Goal: Answer question/provide support: Share knowledge or assist other users

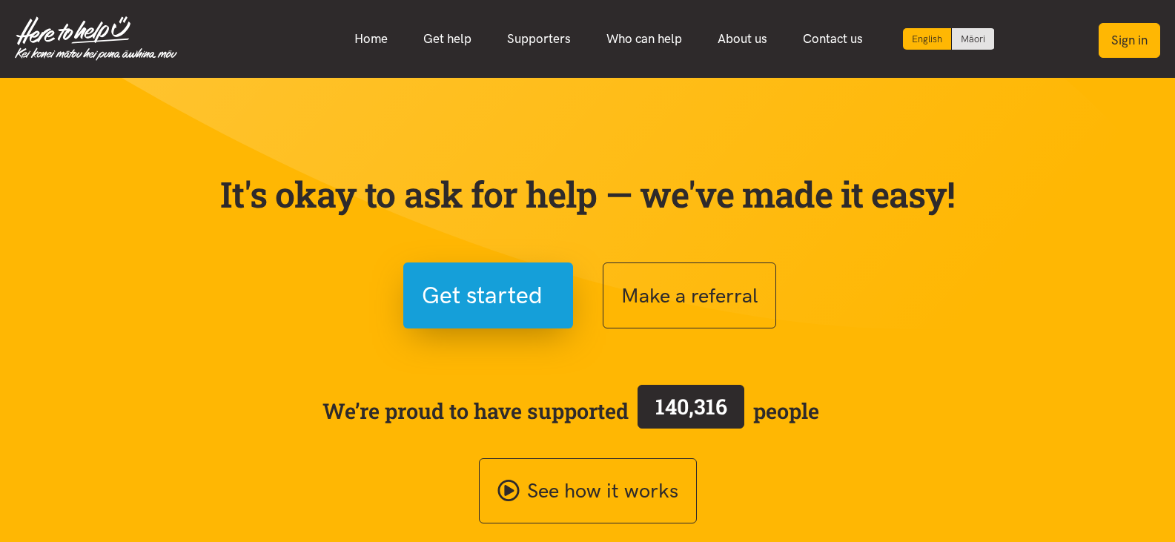
click at [1141, 37] on button "Sign in" at bounding box center [1129, 40] width 62 height 35
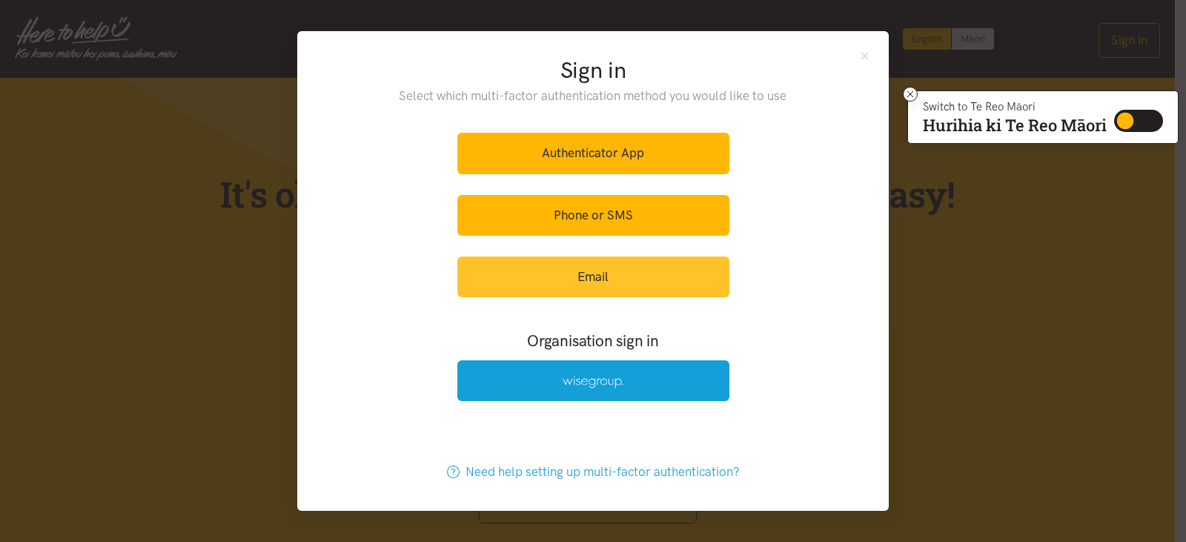
click at [494, 293] on link "Email" at bounding box center [593, 276] width 272 height 41
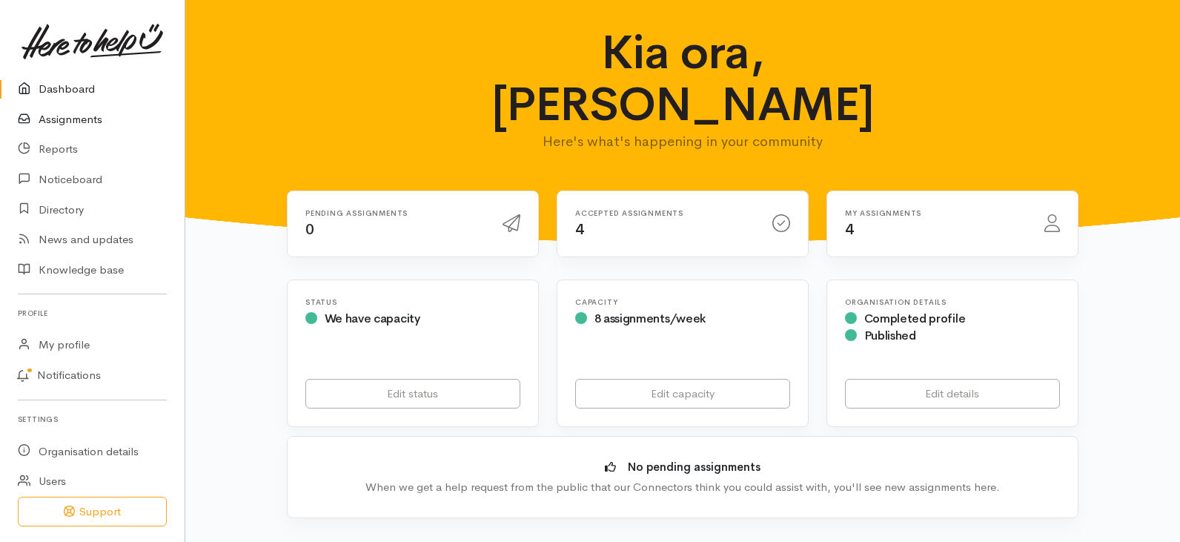
click at [81, 119] on link "Assignments" at bounding box center [92, 119] width 185 height 30
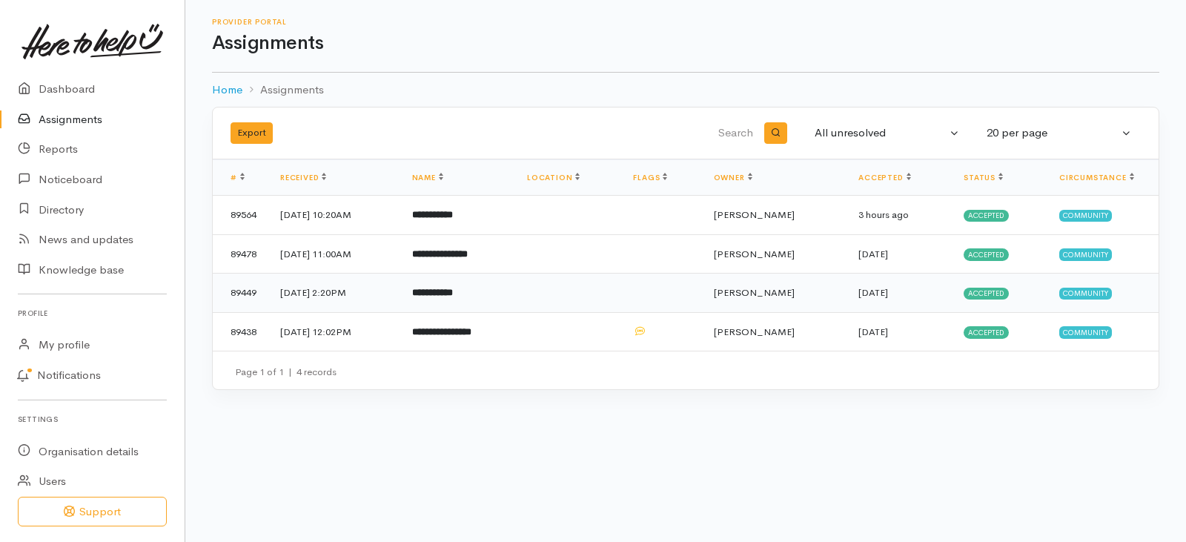
click at [453, 291] on b "**********" at bounding box center [432, 293] width 41 height 10
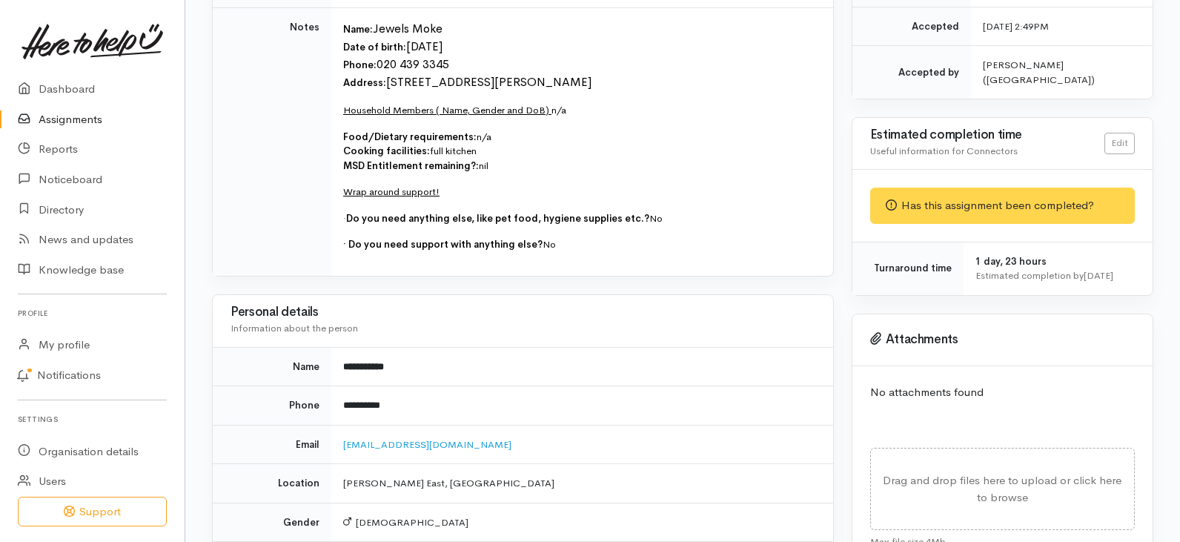
scroll to position [445, 0]
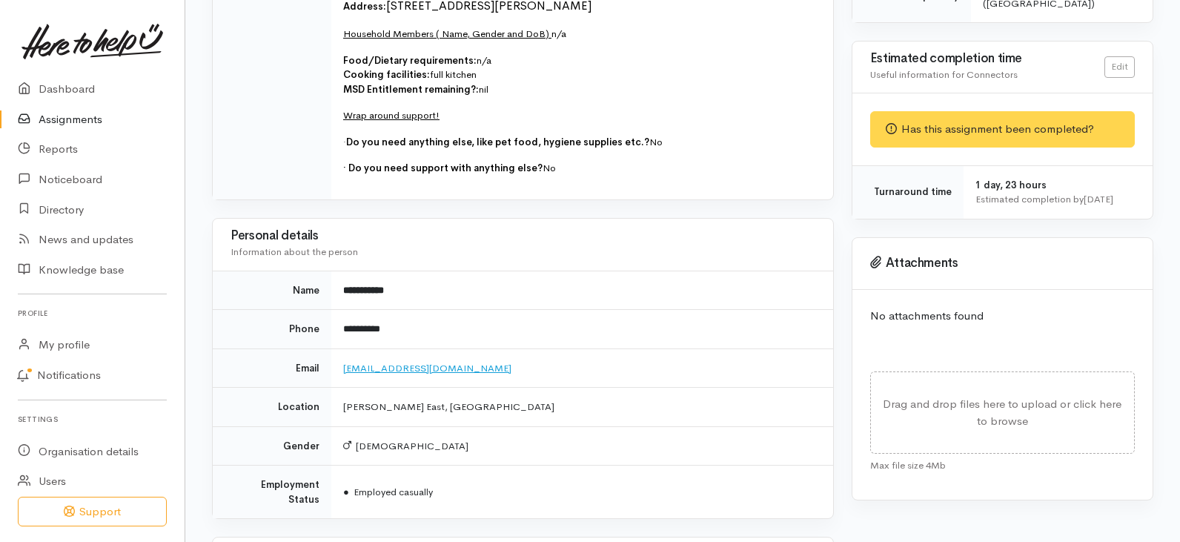
click at [388, 366] on link "jacelace115@gmail.com" at bounding box center [427, 368] width 168 height 13
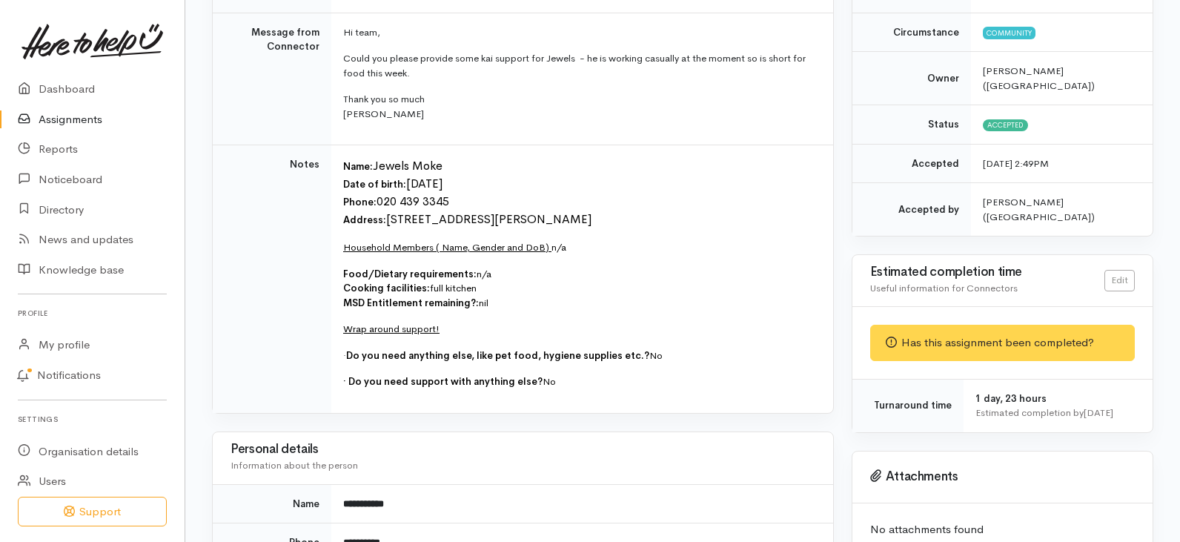
scroll to position [74, 0]
